Goal: Task Accomplishment & Management: Complete application form

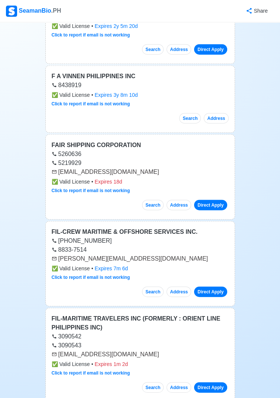
scroll to position [2969, 0]
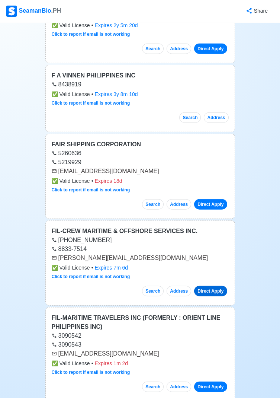
click at [213, 286] on link "Direct Apply" at bounding box center [210, 291] width 33 height 10
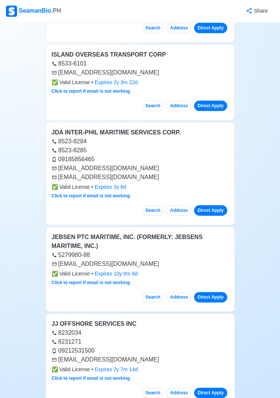
scroll to position [6324, 0]
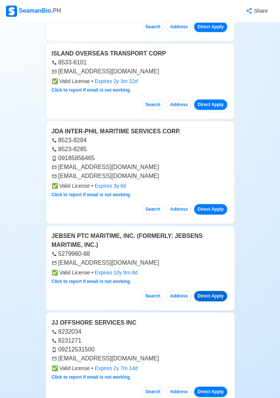
click at [216, 291] on link "Direct Apply" at bounding box center [210, 296] width 33 height 10
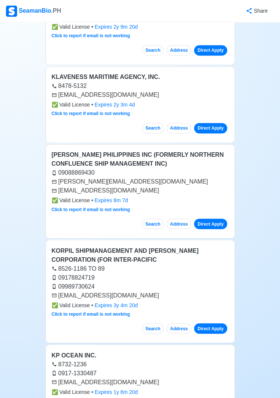
scroll to position [6927, 0]
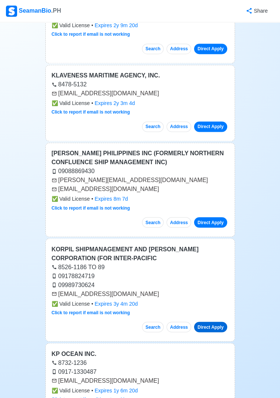
click at [215, 321] on link "Direct Apply" at bounding box center [210, 326] width 33 height 10
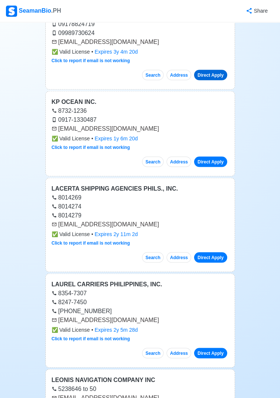
scroll to position [7165, 0]
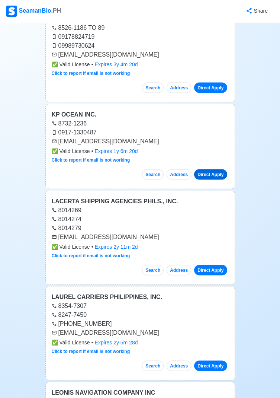
click at [211, 169] on link "Direct Apply" at bounding box center [210, 174] width 33 height 10
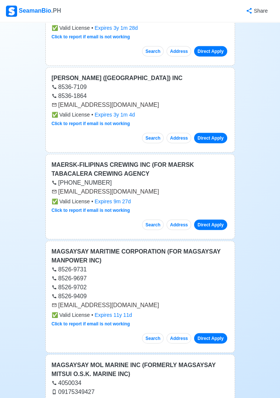
scroll to position [7713, 0]
click at [213, 220] on link "Direct Apply" at bounding box center [210, 225] width 33 height 10
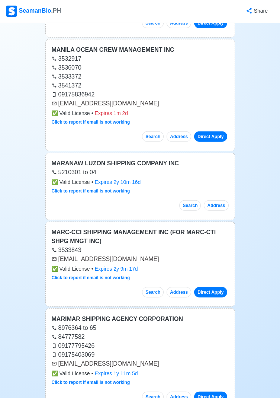
scroll to position [8306, 0]
click at [218, 287] on link "Direct Apply" at bounding box center [210, 292] width 33 height 10
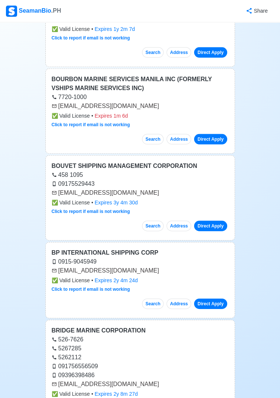
scroll to position [29299, 0]
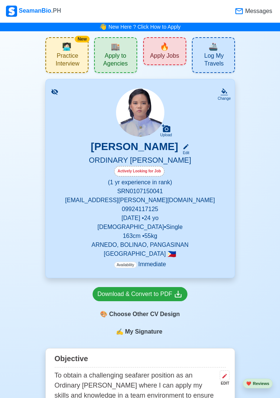
click at [173, 57] on span "Apply Jobs" at bounding box center [164, 56] width 29 height 9
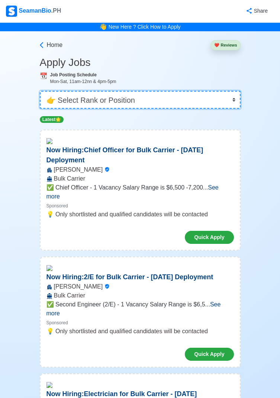
click at [236, 101] on select "👉 Select Rank or Position Master Chief Officer 2nd Officer 3rd Officer Junior O…" at bounding box center [140, 100] width 201 height 18
select select "Cook"
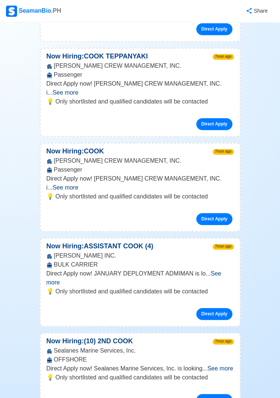
scroll to position [11375, 0]
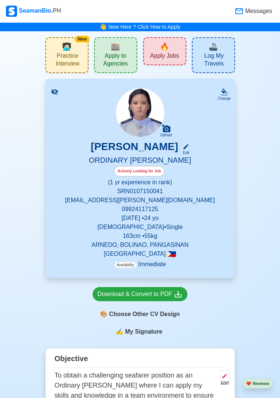
click at [170, 57] on span "Apply Jobs" at bounding box center [164, 56] width 29 height 9
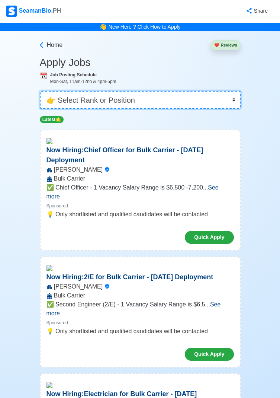
click at [231, 100] on select "👉 Select Rank or Position Master Chief Officer 2nd Officer 3rd Officer Junior O…" at bounding box center [140, 100] width 201 height 18
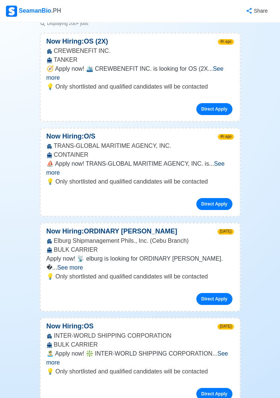
scroll to position [108, 0]
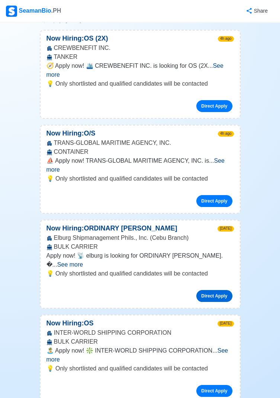
click at [220, 290] on link "Direct Apply" at bounding box center [214, 296] width 36 height 12
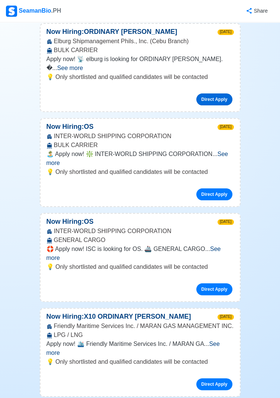
scroll to position [304, 0]
click at [221, 188] on link "Direct Apply" at bounding box center [214, 194] width 36 height 12
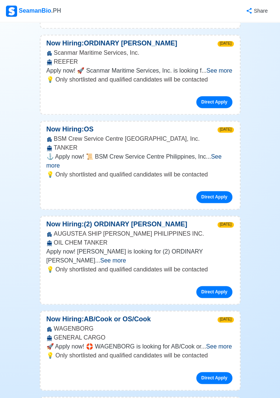
scroll to position [1689, 0]
click at [217, 372] on link "Direct Apply" at bounding box center [214, 378] width 36 height 12
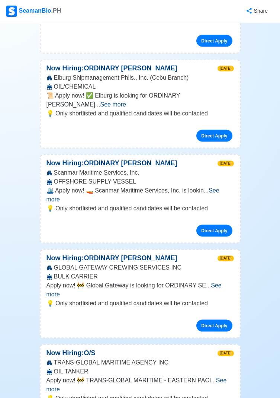
scroll to position [2397, 0]
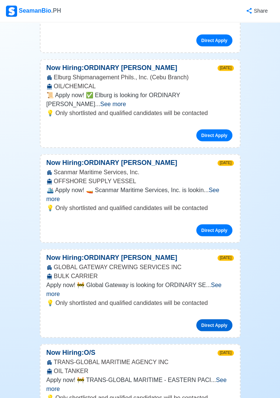
click at [218, 319] on link "Direct Apply" at bounding box center [214, 325] width 36 height 12
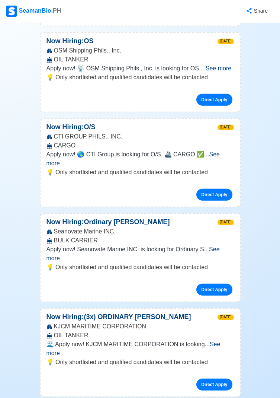
scroll to position [3373, 0]
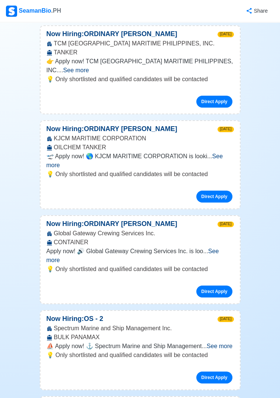
scroll to position [4406, 0]
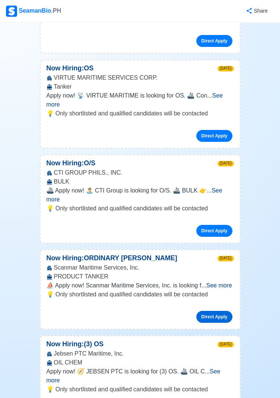
scroll to position [4742, 0]
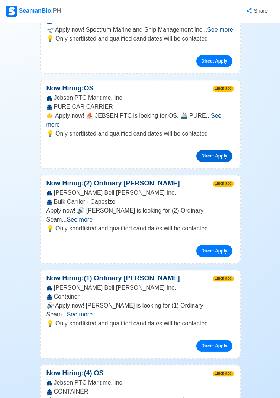
scroll to position [5373, 0]
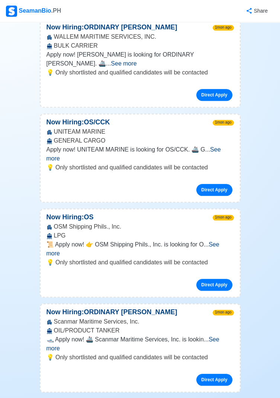
scroll to position [6142, 0]
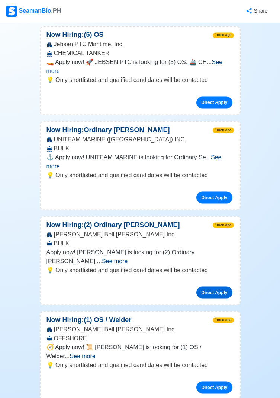
scroll to position [7027, 0]
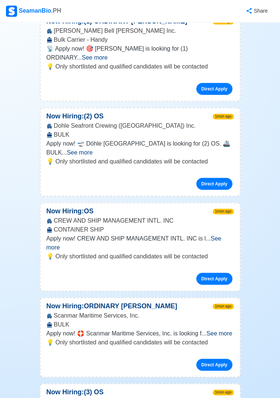
scroll to position [7894, 0]
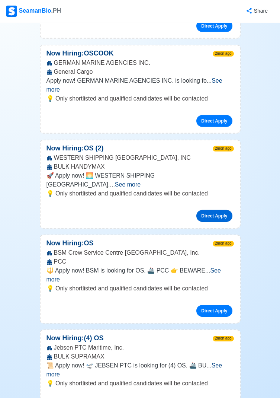
scroll to position [8706, 0]
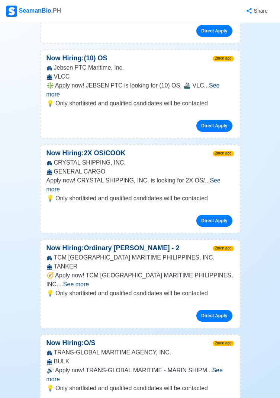
scroll to position [9271, 0]
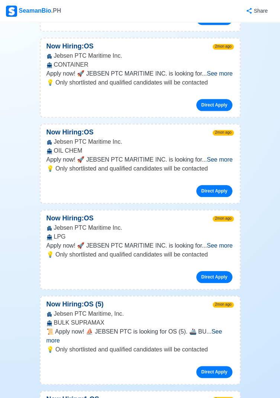
scroll to position [11050, 0]
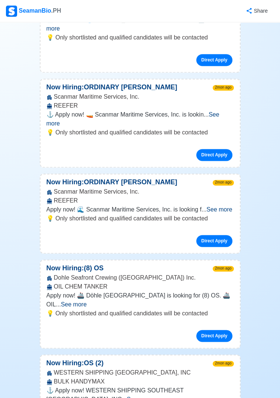
scroll to position [11363, 0]
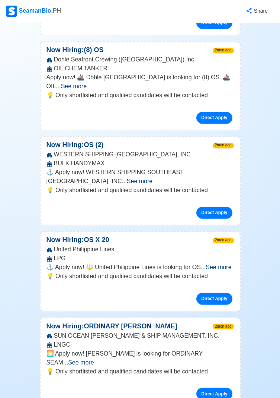
scroll to position [11579, 0]
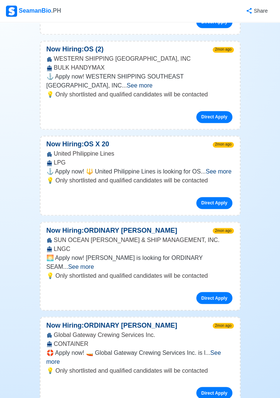
scroll to position [11676, 0]
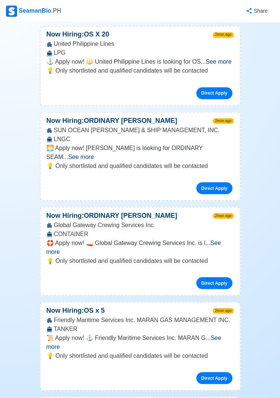
scroll to position [11787, 0]
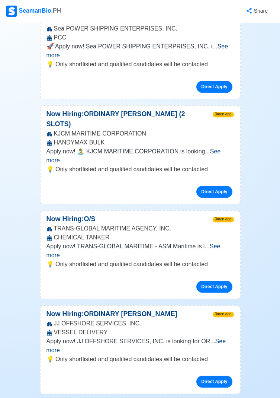
scroll to position [15313, 0]
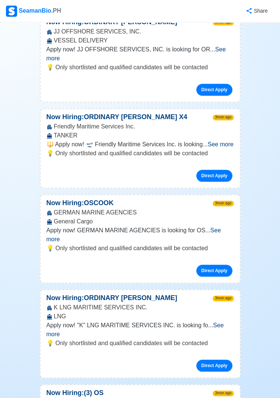
scroll to position [15577, 0]
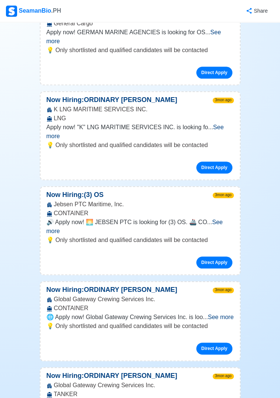
scroll to position [15781, 0]
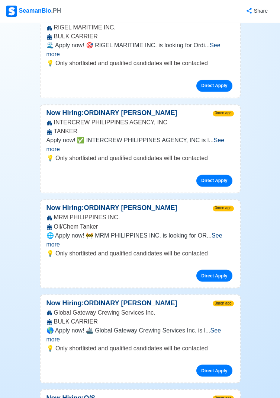
scroll to position [16417, 0]
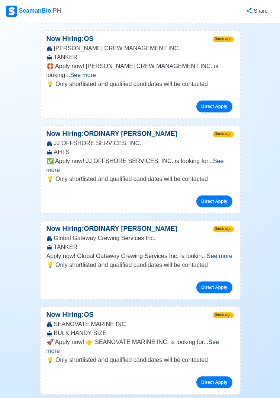
scroll to position [17071, 0]
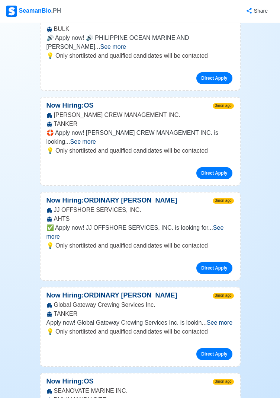
scroll to position [16999, 0]
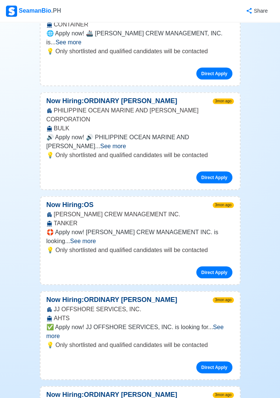
scroll to position [16898, 0]
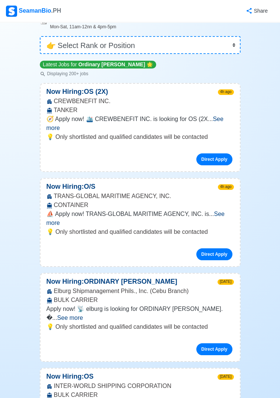
scroll to position [0, 0]
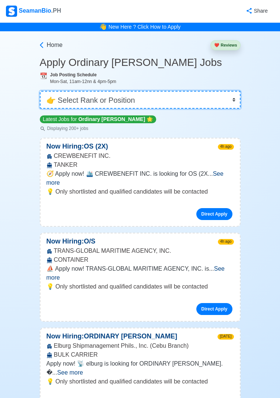
click at [232, 94] on select "👉 Select Rank or Position Master Chief Officer 2nd Officer 3rd Officer Junior O…" at bounding box center [140, 100] width 201 height 18
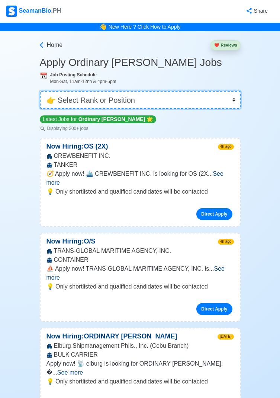
click at [232, 100] on select "👉 Select Rank or Position Master Chief Officer 2nd Officer 3rd Officer Junior O…" at bounding box center [140, 100] width 201 height 18
select select "[PERSON_NAME]"
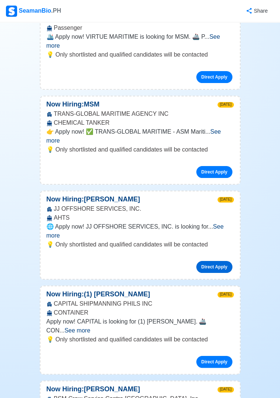
click at [217, 261] on link "Direct Apply" at bounding box center [214, 267] width 36 height 12
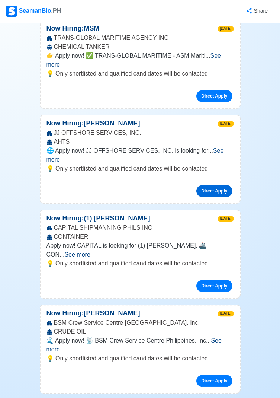
scroll to position [309, 0]
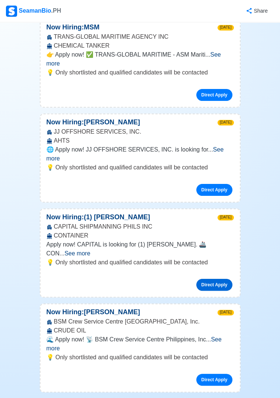
click at [212, 279] on link "Direct Apply" at bounding box center [214, 285] width 36 height 12
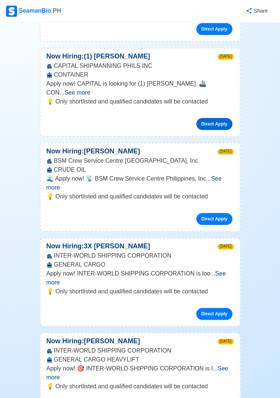
scroll to position [468, 0]
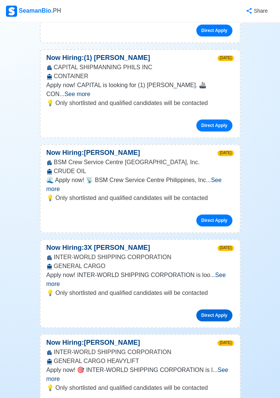
click at [221, 309] on link "Direct Apply" at bounding box center [214, 315] width 36 height 12
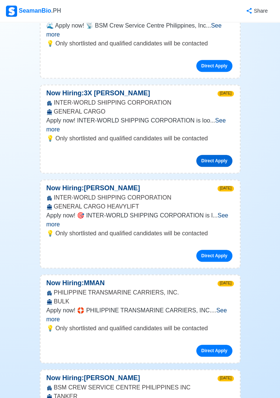
scroll to position [625, 0]
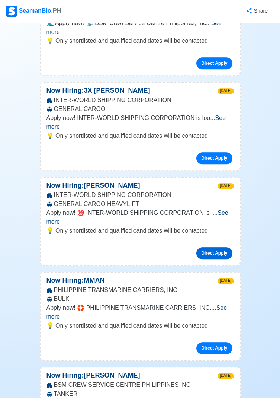
click at [215, 247] on link "Direct Apply" at bounding box center [214, 253] width 36 height 12
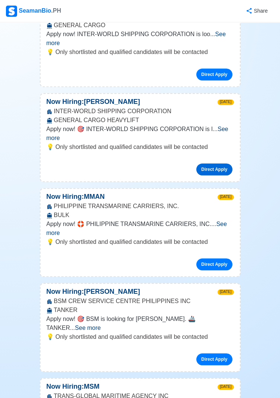
scroll to position [710, 0]
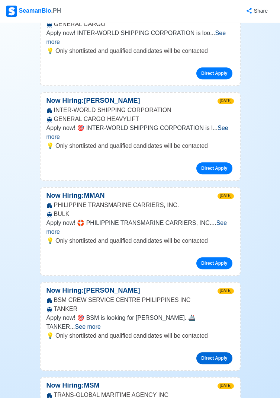
click at [218, 352] on link "Direct Apply" at bounding box center [214, 358] width 36 height 12
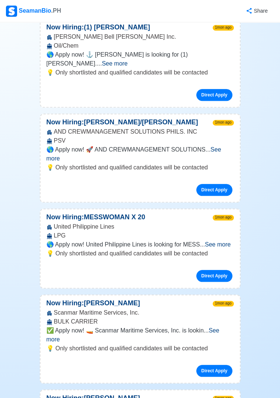
scroll to position [1353, 0]
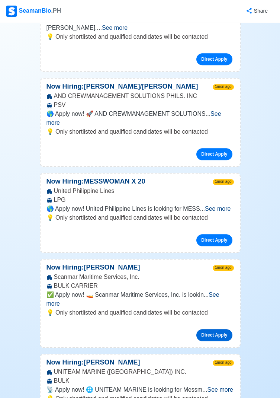
click at [210, 329] on link "Direct Apply" at bounding box center [214, 335] width 36 height 12
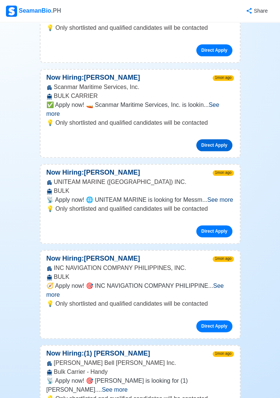
scroll to position [1578, 0]
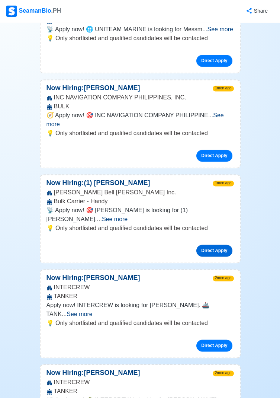
scroll to position [1750, 0]
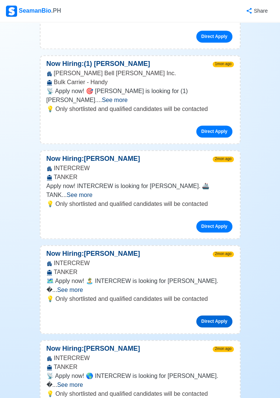
scroll to position [1964, 0]
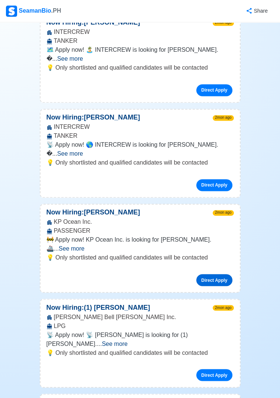
scroll to position [2103, 0]
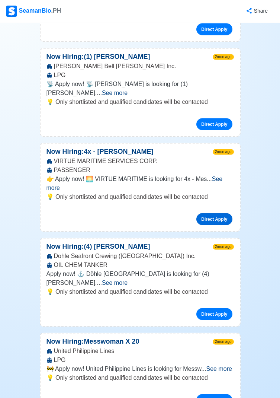
scroll to position [2343, 0]
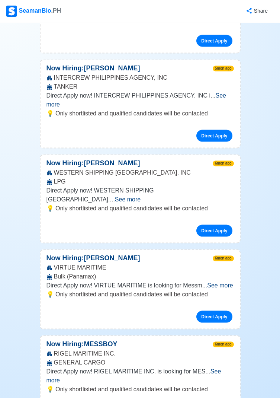
scroll to position [7312, 0]
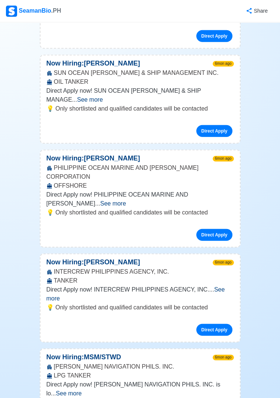
scroll to position [8168, 0]
